Goal: Information Seeking & Learning: Learn about a topic

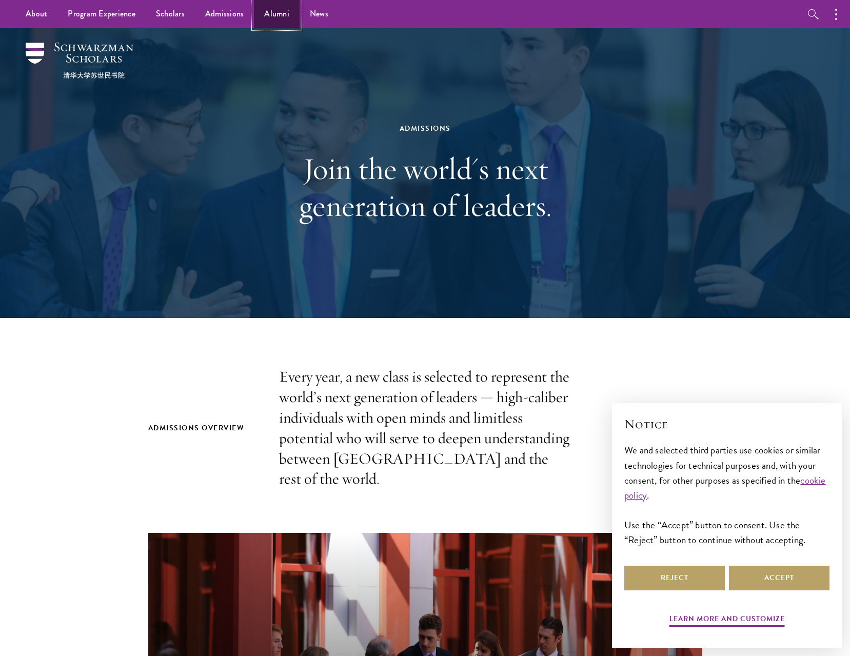
click at [283, 15] on link "Alumni" at bounding box center [277, 14] width 46 height 28
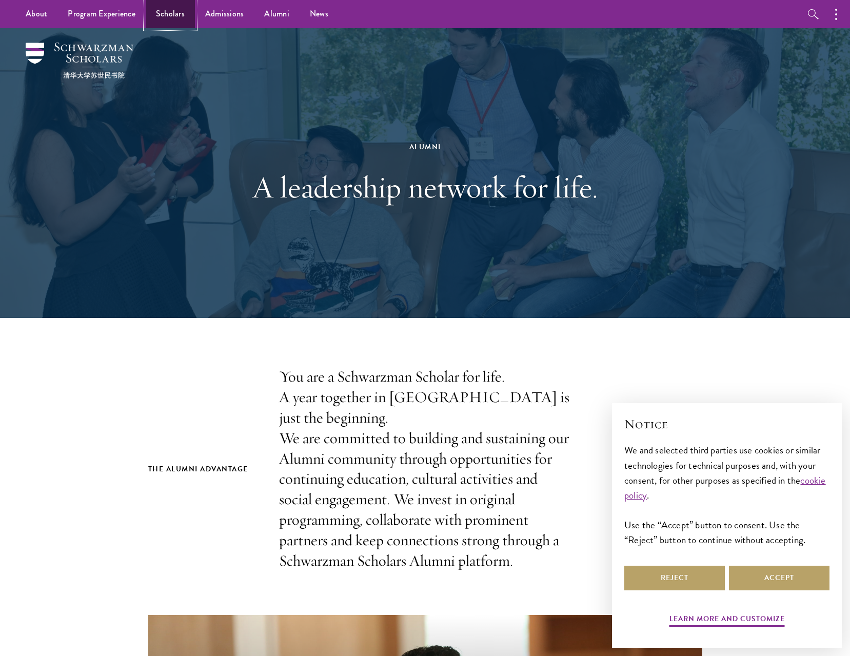
click at [159, 18] on link "Scholars" at bounding box center [170, 14] width 49 height 28
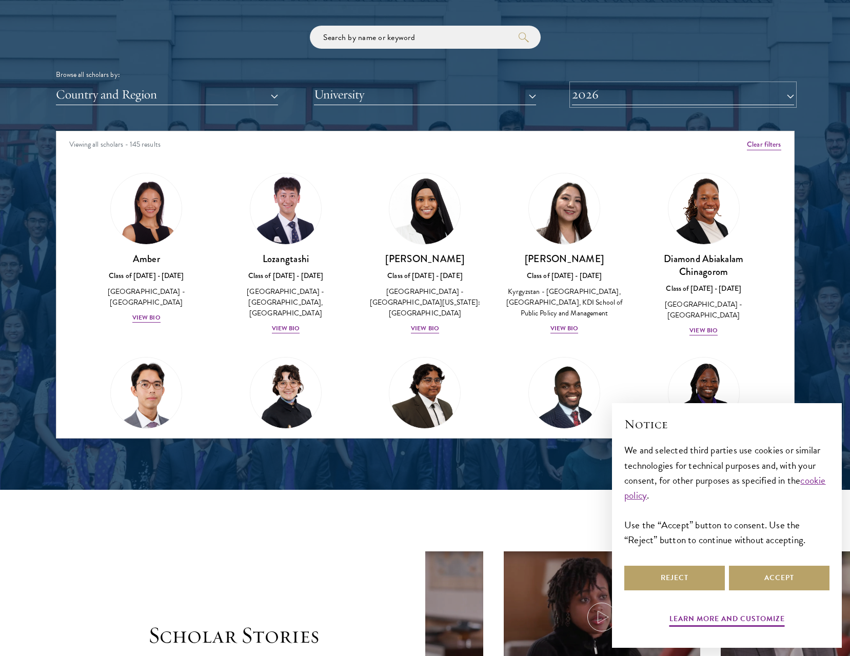
click at [650, 90] on button "2026" at bounding box center [683, 94] width 222 height 21
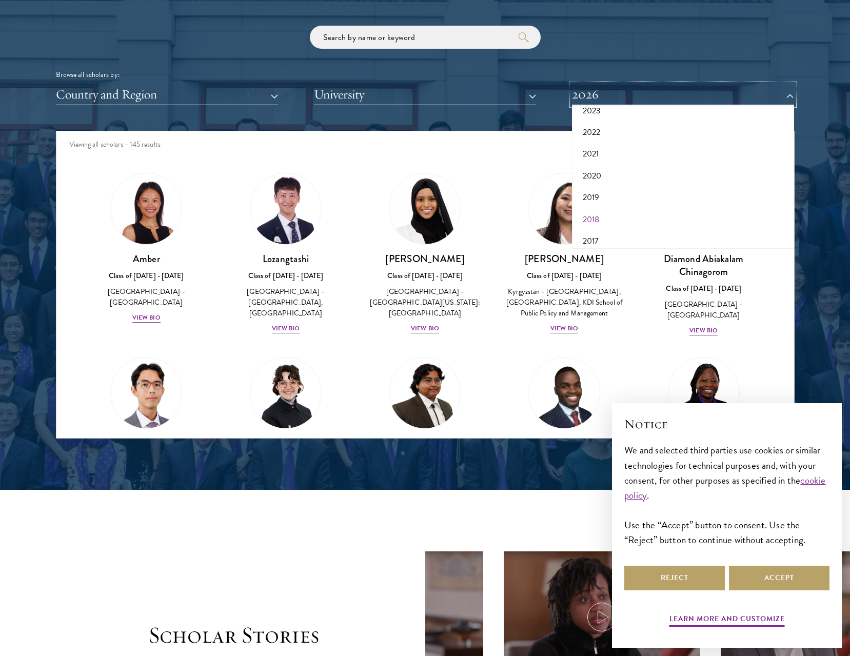
scroll to position [107, 0]
click at [623, 233] on button "2017" at bounding box center [683, 235] width 216 height 22
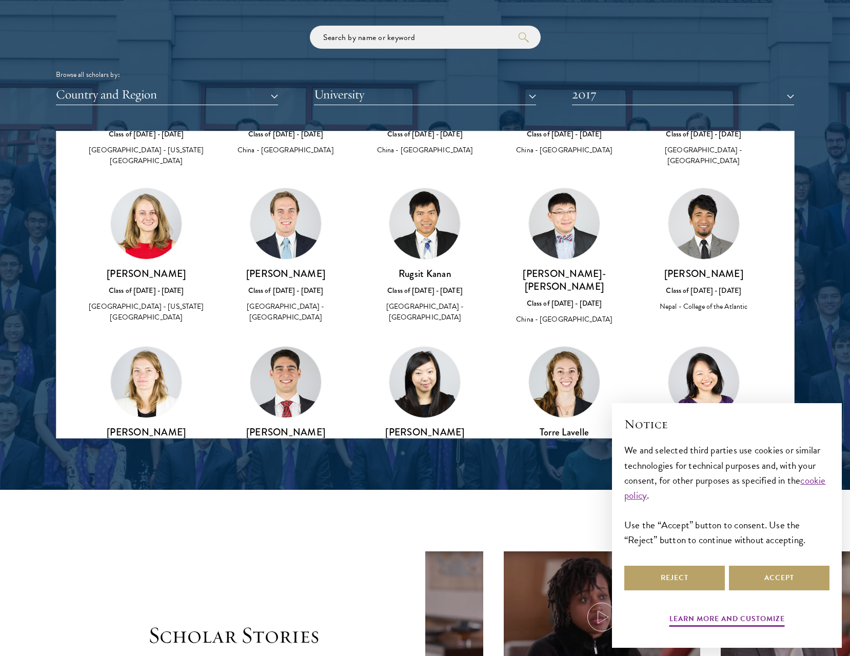
scroll to position [1515, 0]
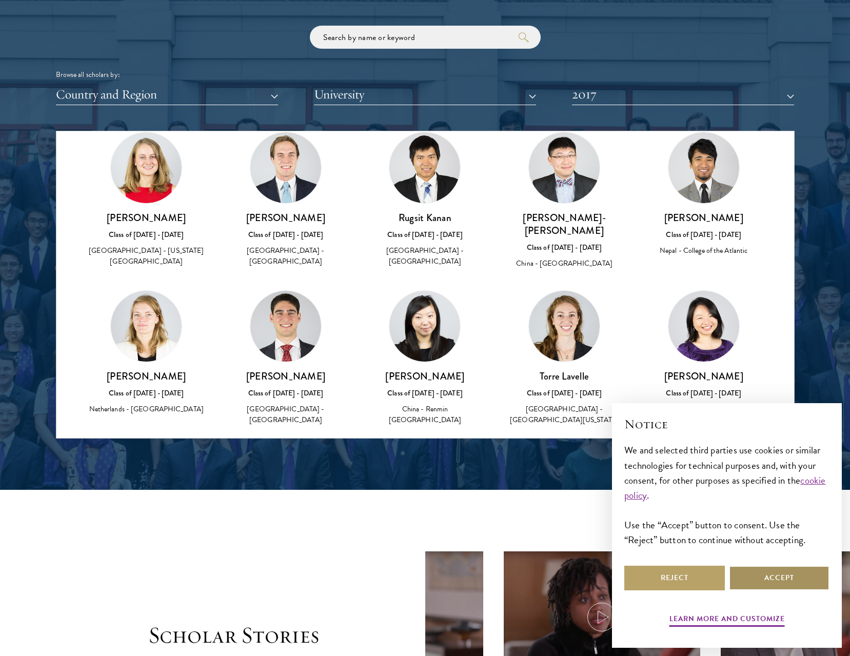
click at [810, 586] on button "Accept" at bounding box center [779, 578] width 101 height 25
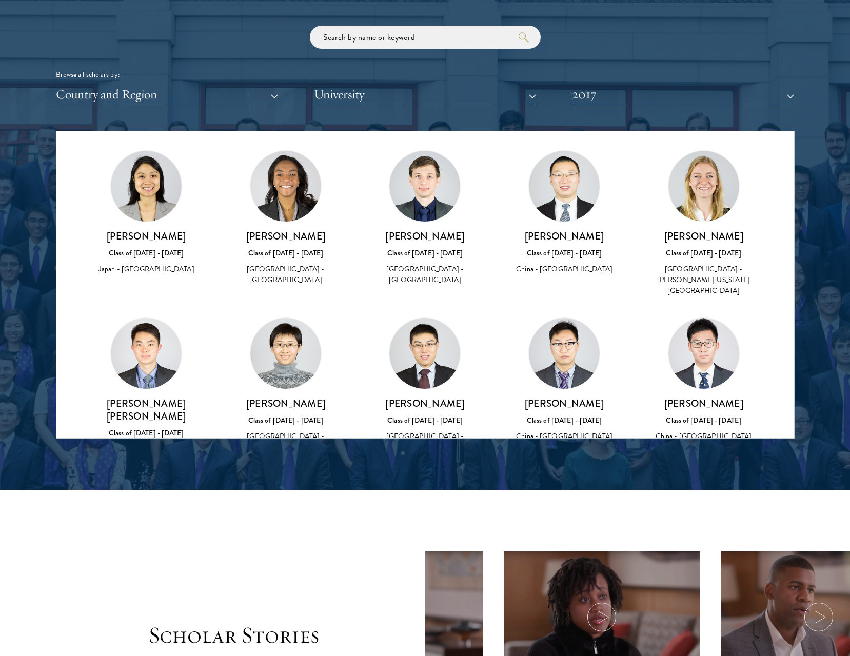
scroll to position [3155, 0]
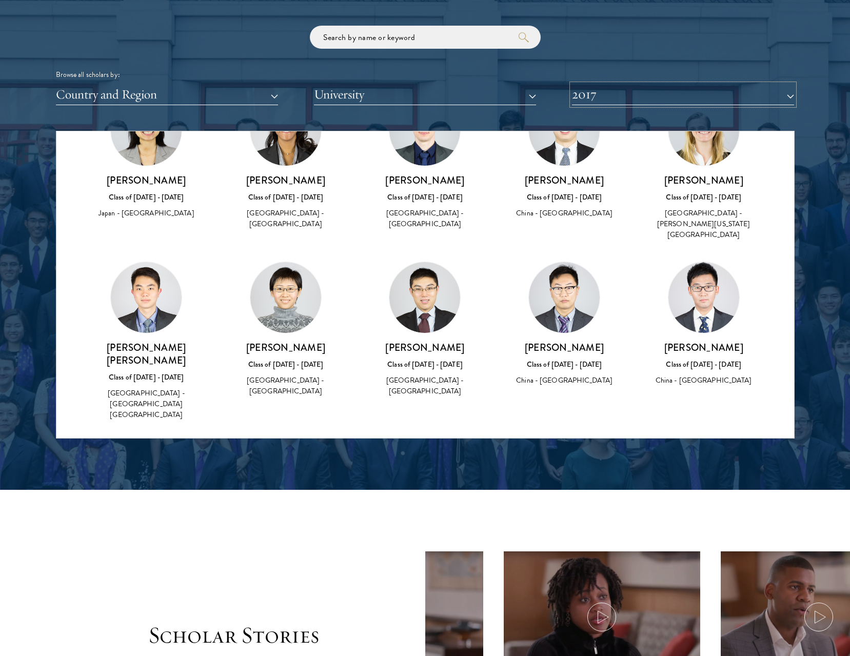
click at [674, 102] on button "2017" at bounding box center [683, 94] width 222 height 21
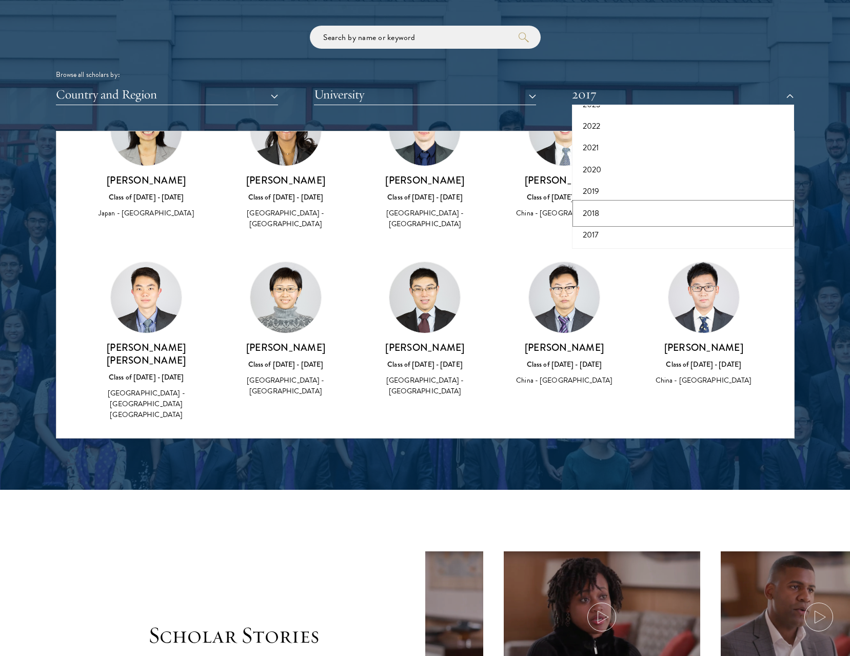
click at [653, 211] on button "2018" at bounding box center [683, 214] width 216 height 22
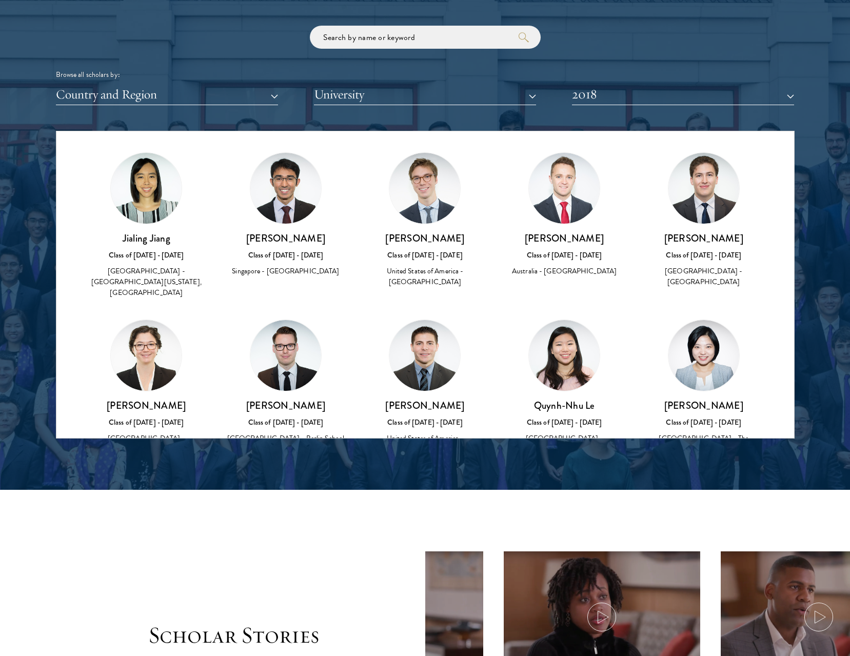
scroll to position [1443, 0]
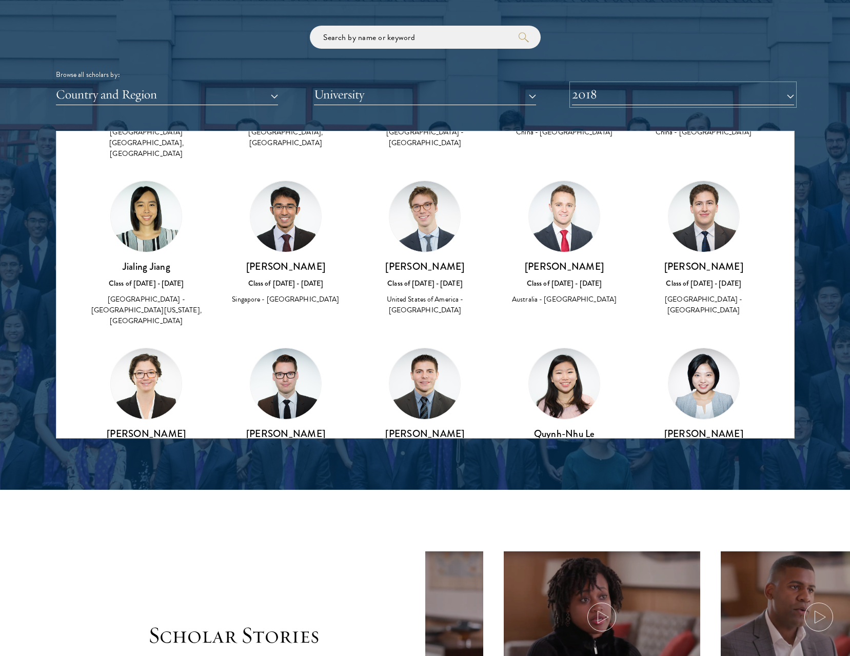
click at [643, 92] on button "2018" at bounding box center [683, 94] width 222 height 21
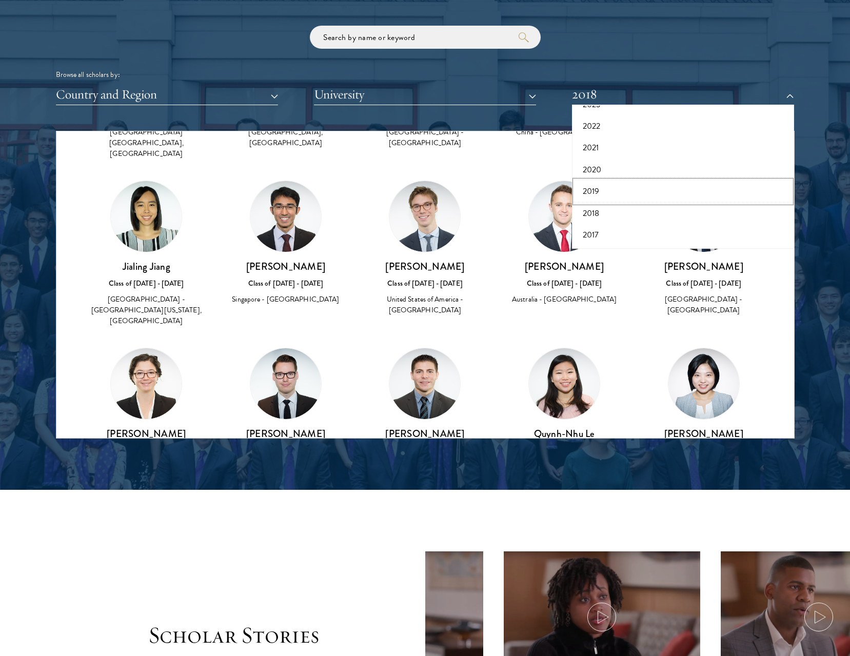
click at [625, 192] on button "2019" at bounding box center [683, 191] width 216 height 22
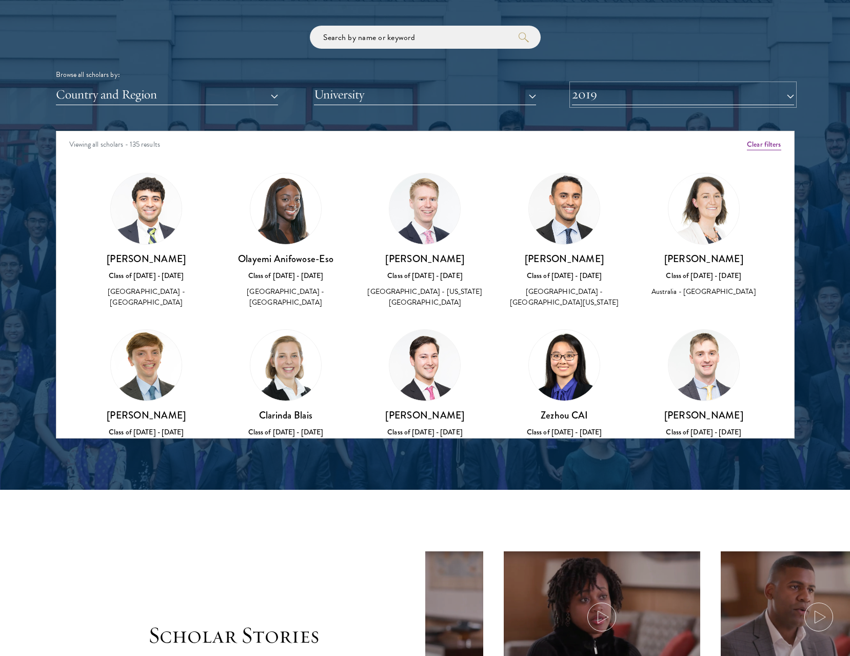
click at [719, 101] on button "2019" at bounding box center [683, 94] width 222 height 21
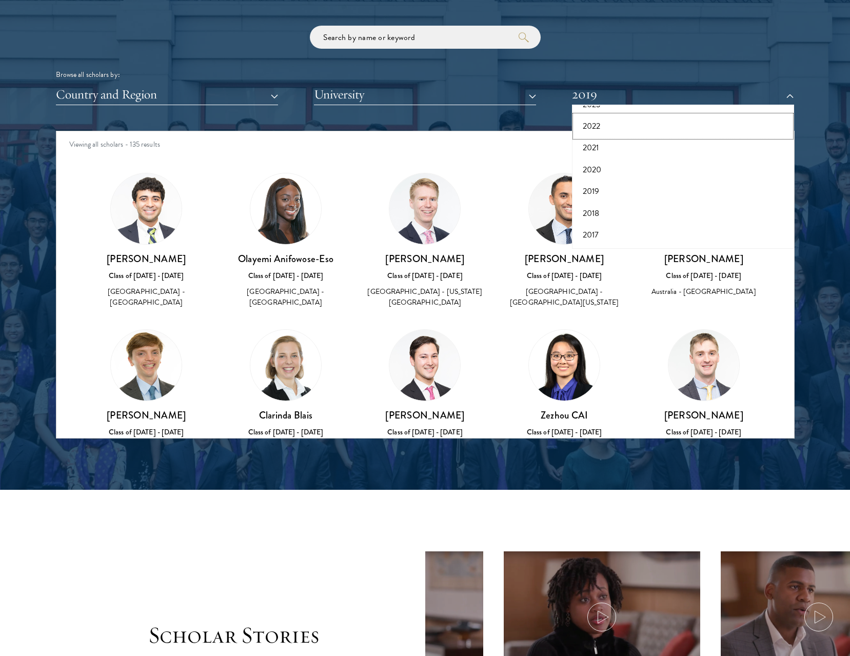
click at [689, 126] on button "2022" at bounding box center [683, 126] width 216 height 22
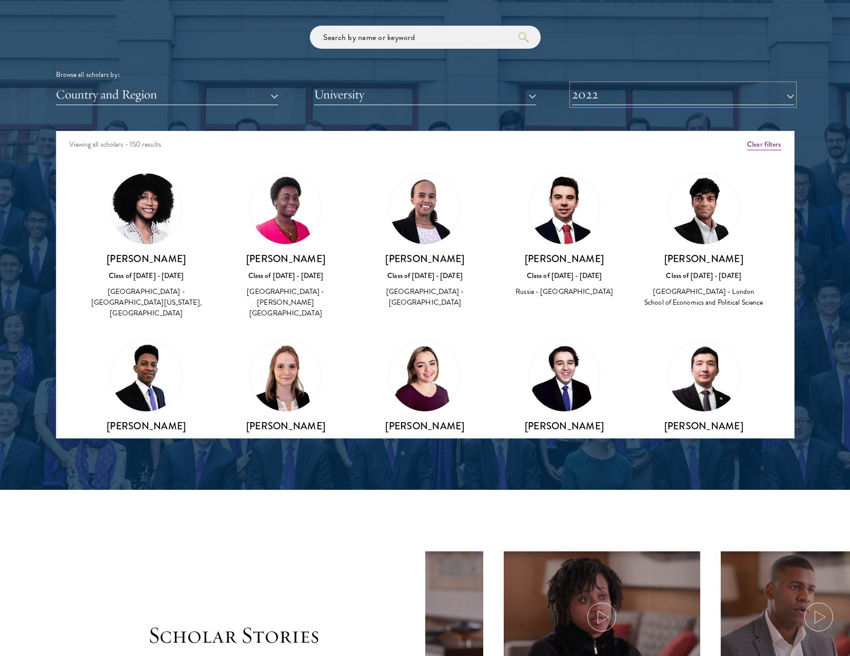
click at [688, 102] on button "2022" at bounding box center [683, 94] width 222 height 21
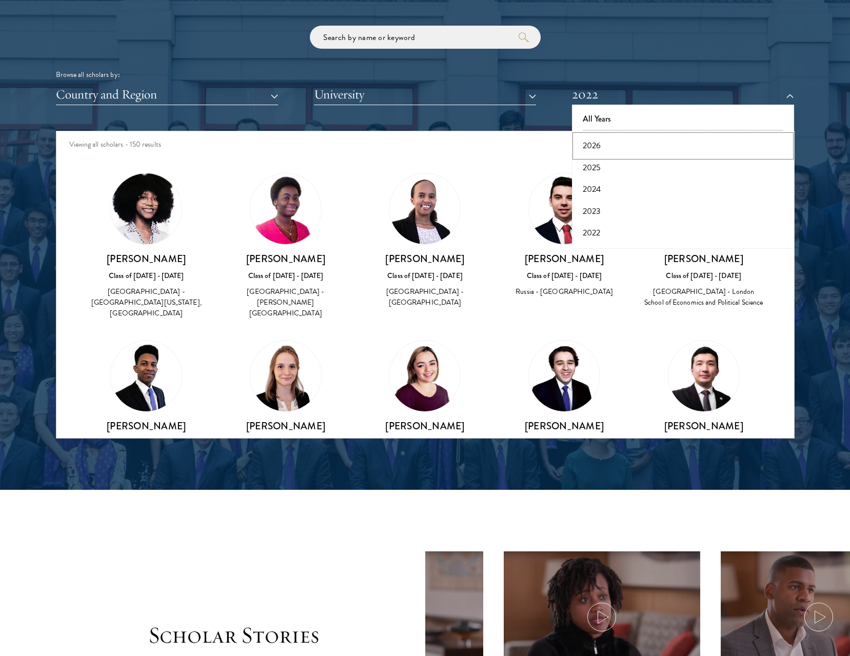
click at [634, 153] on button "2026" at bounding box center [683, 146] width 216 height 22
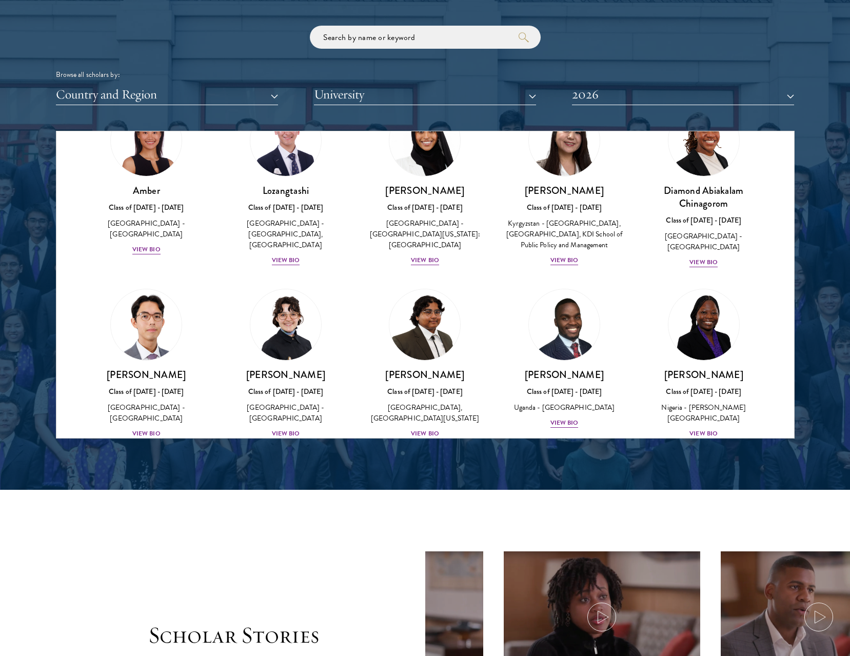
scroll to position [62, 0]
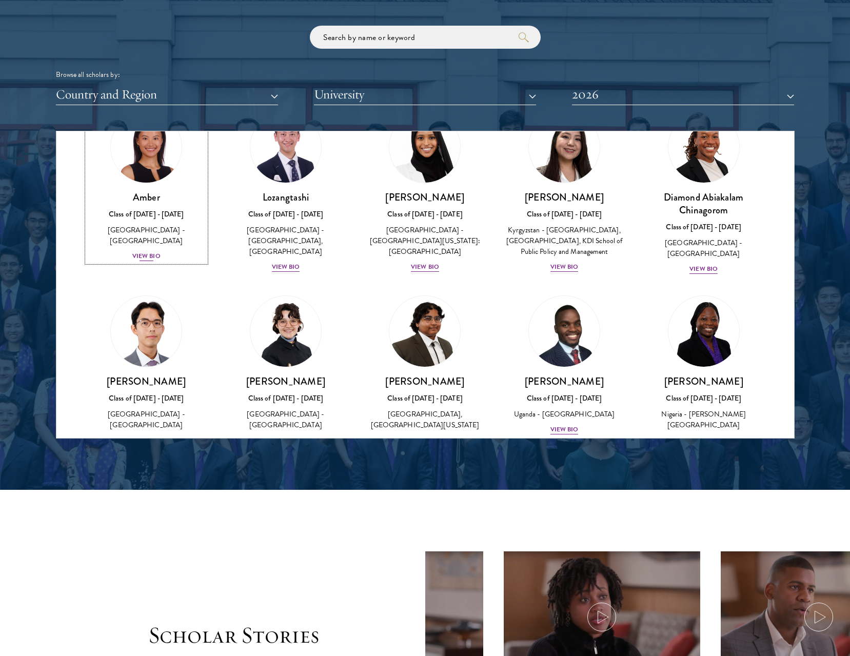
click at [144, 251] on div "View Bio" at bounding box center [146, 256] width 28 height 10
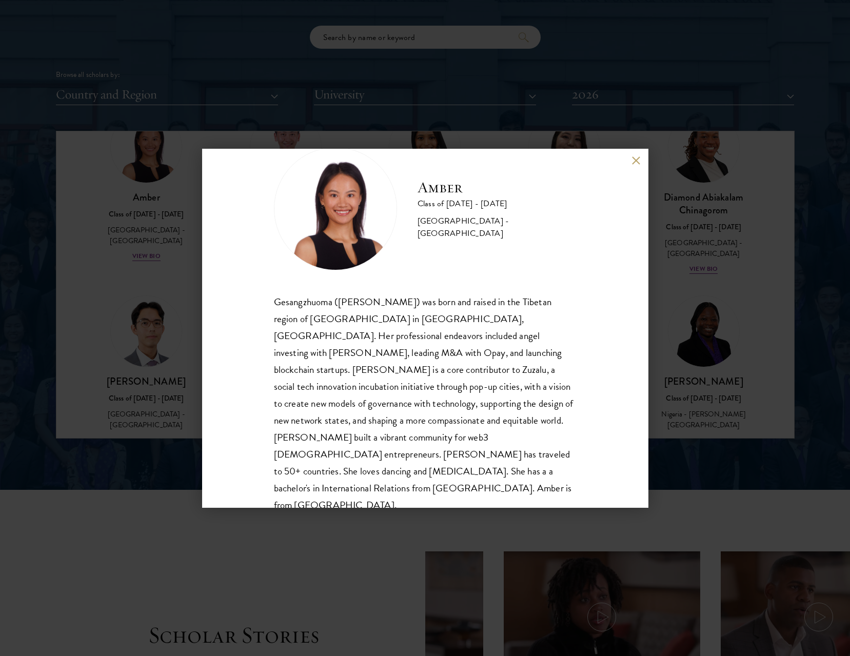
scroll to position [35, 0]
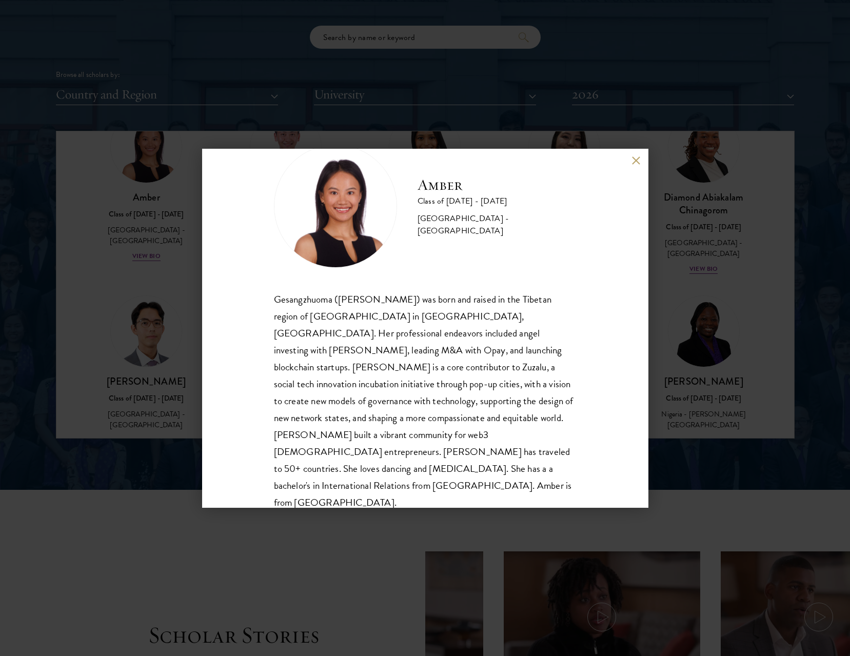
click at [728, 280] on div "Amber Class of [DATE] - [DATE] [GEOGRAPHIC_DATA] - [GEOGRAPHIC_DATA] Gesangzhuo…" at bounding box center [425, 328] width 850 height 656
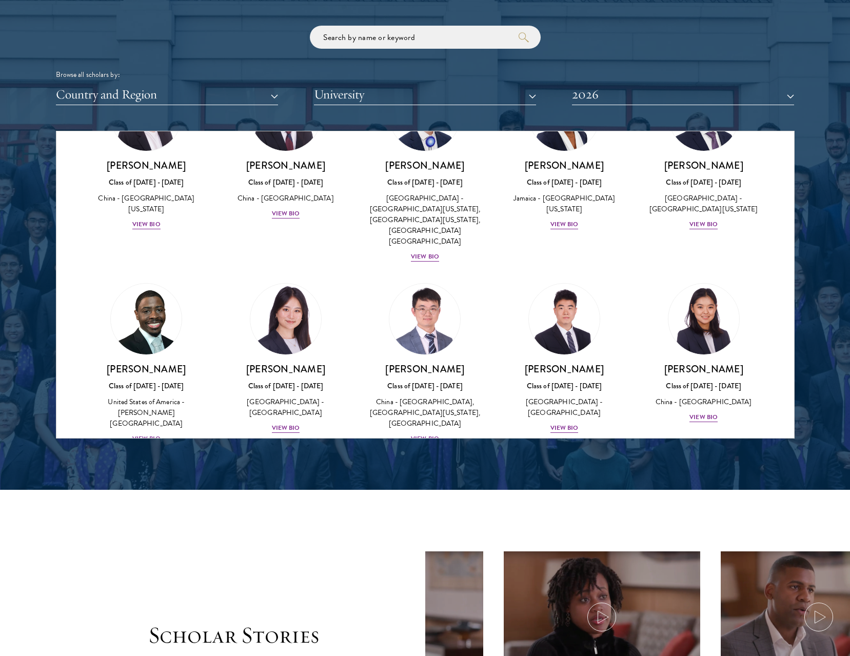
scroll to position [4876, 0]
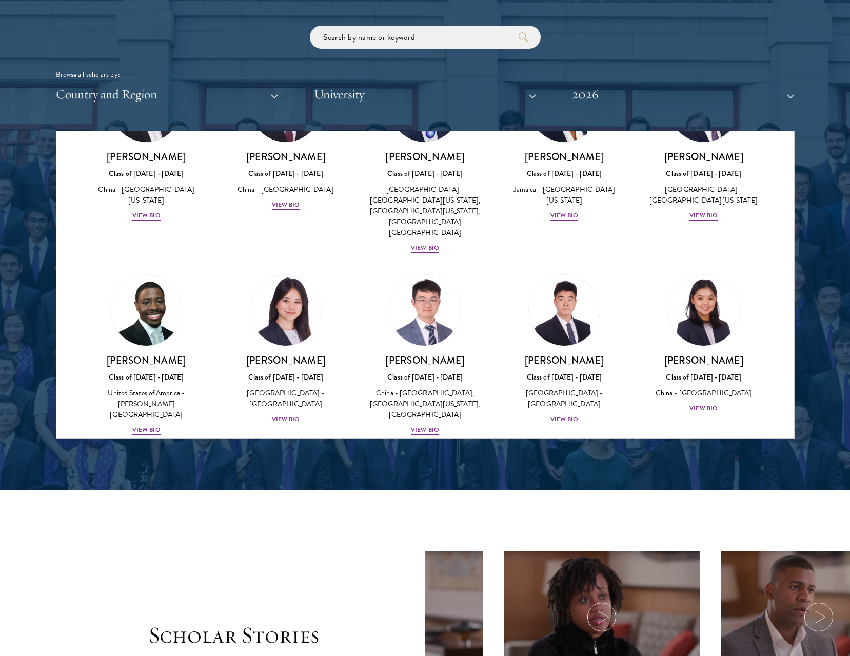
click at [144, 596] on div "View Bio" at bounding box center [146, 601] width 28 height 10
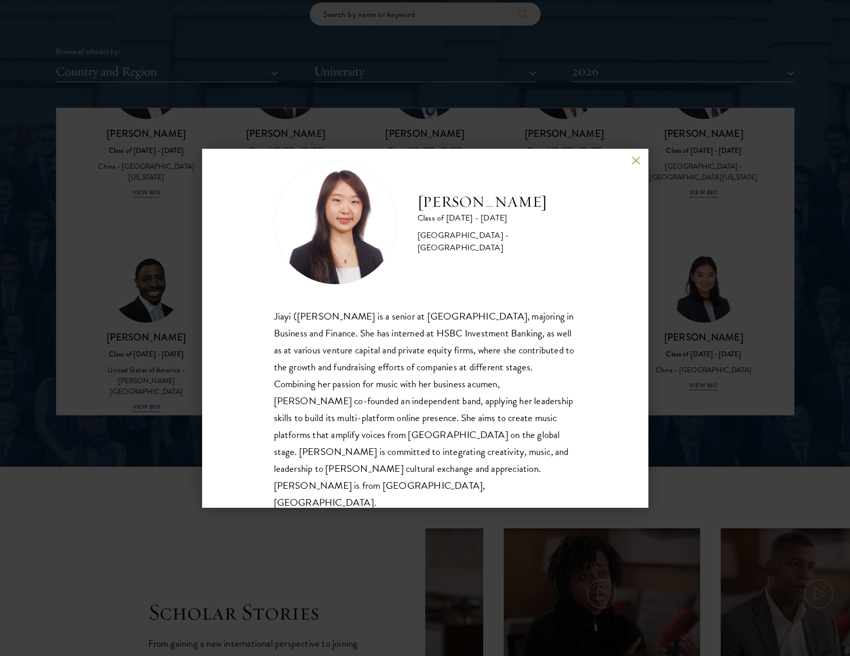
scroll to position [1292, 0]
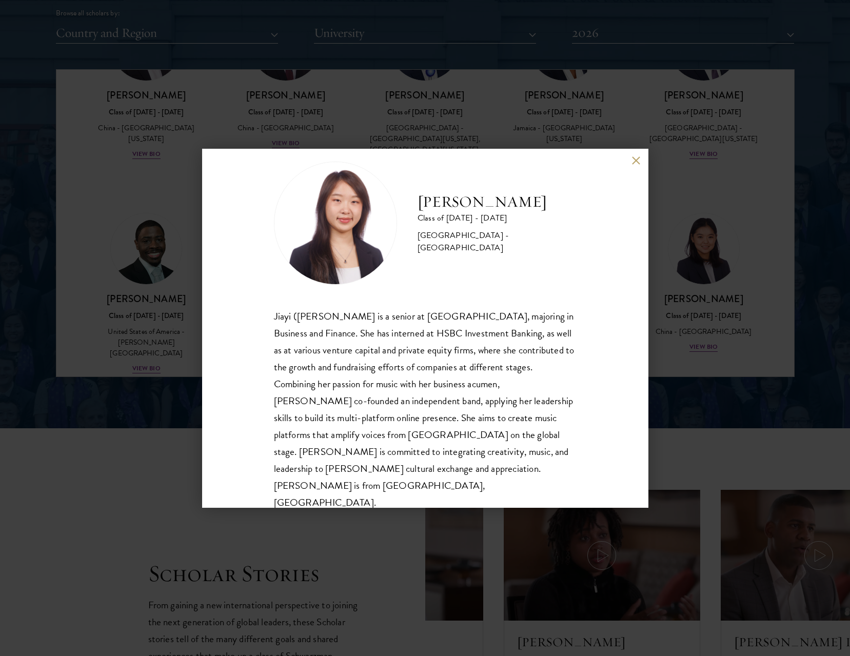
click at [822, 269] on div "[PERSON_NAME] Class of [DATE] - [DATE] [GEOGRAPHIC_DATA] - [GEOGRAPHIC_DATA] [P…" at bounding box center [425, 328] width 850 height 656
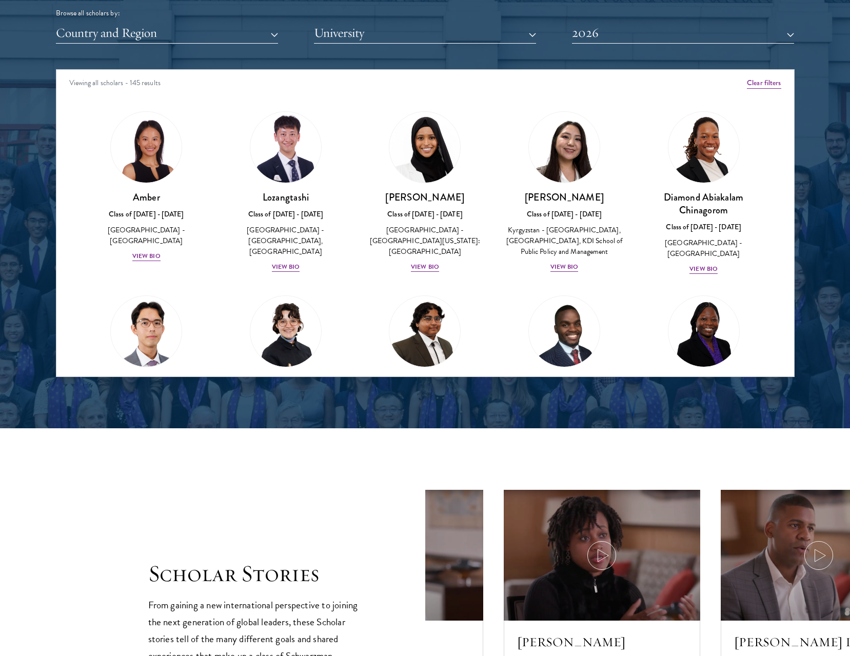
scroll to position [4876, 0]
